Goal: Navigation & Orientation: Find specific page/section

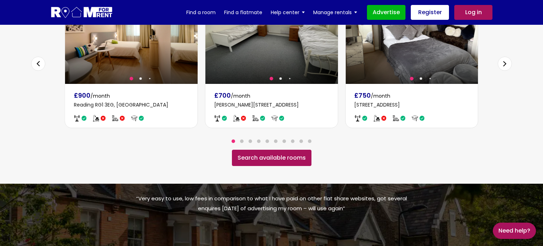
scroll to position [508, 0]
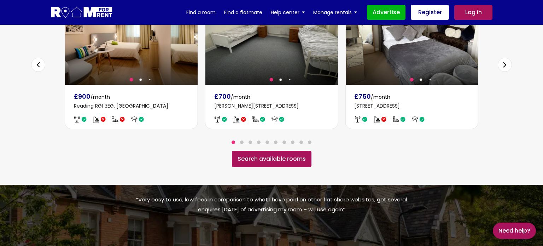
click at [272, 151] on link "Search available rooms" at bounding box center [272, 159] width 80 height 16
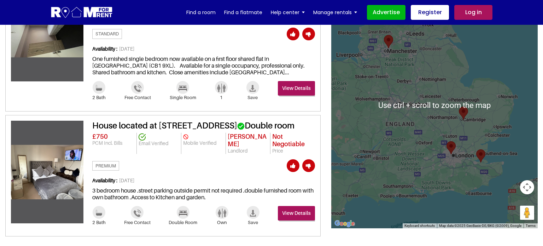
scroll to position [820, 0]
